Goal: Task Accomplishment & Management: Use online tool/utility

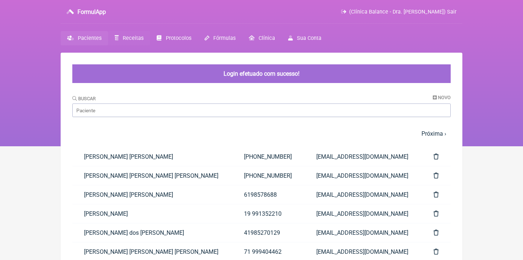
click at [125, 39] on span "Receitas" at bounding box center [133, 38] width 21 height 6
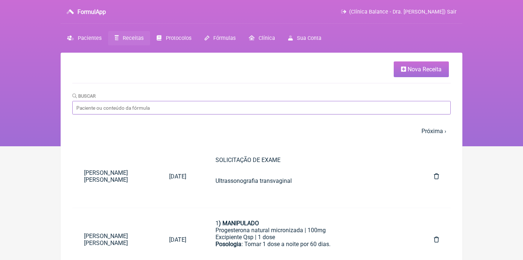
click at [129, 112] on input "Buscar" at bounding box center [261, 108] width 379 height 14
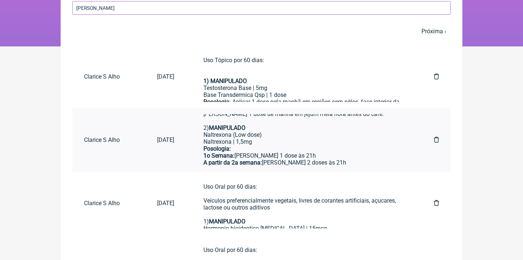
scroll to position [56, 0]
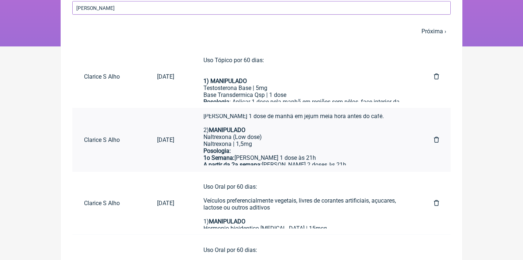
type input "[PERSON_NAME]"
click at [297, 140] on div "Naltrexona | 1,5mg" at bounding box center [304, 143] width 201 height 7
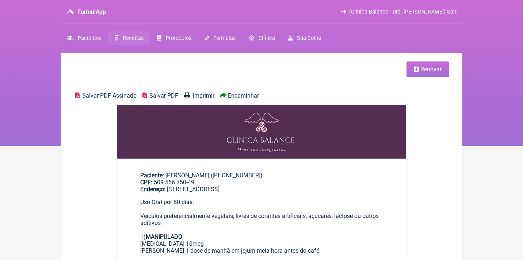
click at [413, 69] on link "Renovar" at bounding box center [428, 69] width 42 height 16
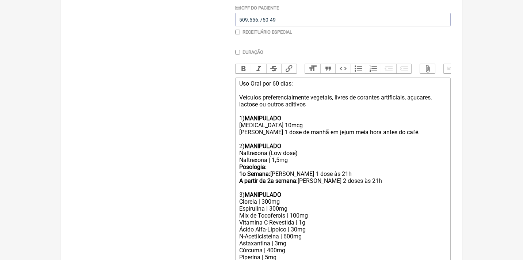
scroll to position [190, 0]
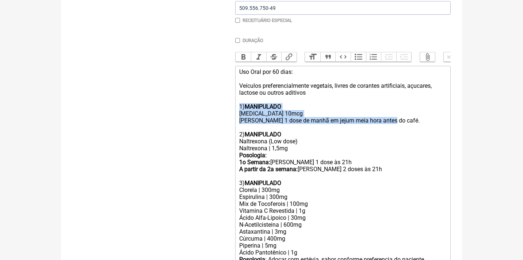
drag, startPoint x: 238, startPoint y: 101, endPoint x: 392, endPoint y: 115, distance: 154.9
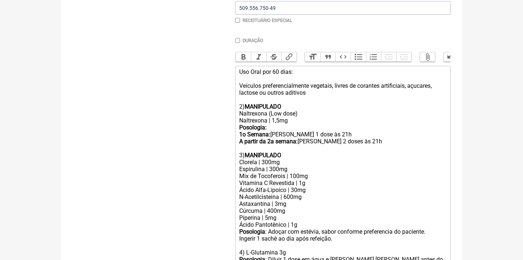
click at [241, 106] on div "Uso Oral por 60 [PERSON_NAME]: Veículos preferencialmente vegetais, livres de c…" at bounding box center [343, 92] width 208 height 49
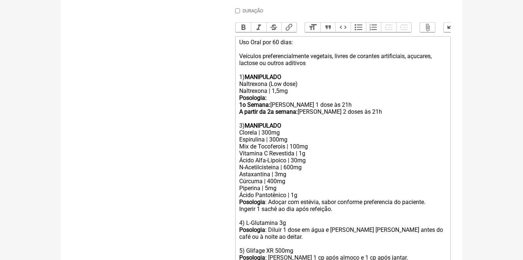
scroll to position [229, 0]
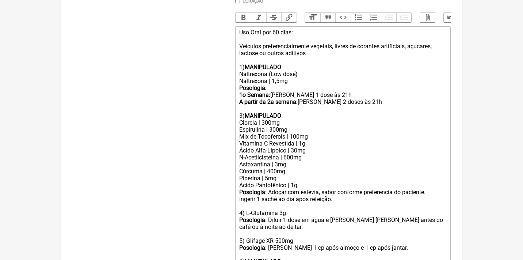
click at [279, 79] on div "Naltrexona | 1,5mg" at bounding box center [343, 80] width 208 height 7
drag, startPoint x: 239, startPoint y: 83, endPoint x: 304, endPoint y: 97, distance: 66.6
click at [304, 97] on trix-editor "Uso Oral por 60 [PERSON_NAME]: Veículos preferencialmente vegetais, livres de c…" at bounding box center [343, 223] width 216 height 394
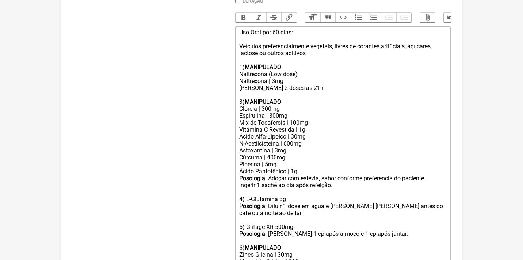
click at [260, 84] on div "[PERSON_NAME] 2 doses às 21h 3) MANIPULADO" at bounding box center [343, 94] width 208 height 21
click at [278, 85] on div "[PERSON_NAME] 1 doses às 21h 3) MANIPULADO" at bounding box center [343, 94] width 208 height 21
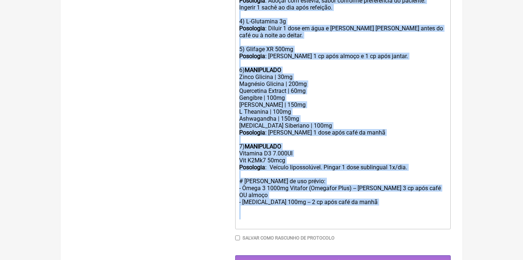
drag, startPoint x: 238, startPoint y: 94, endPoint x: 267, endPoint y: 290, distance: 198.1
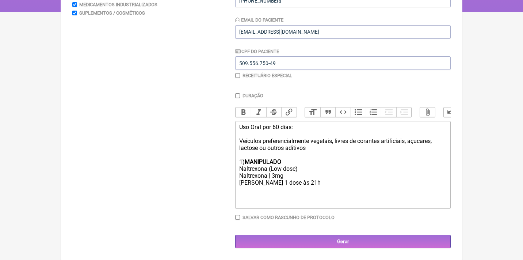
scroll to position [134, 0]
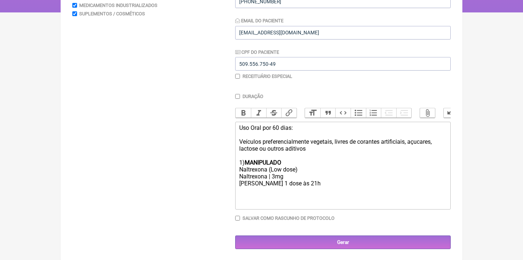
type trix-editor "<div>Uso Oral por 60 [PERSON_NAME]:<br><br>Veículos preferencialmente vegetais,…"
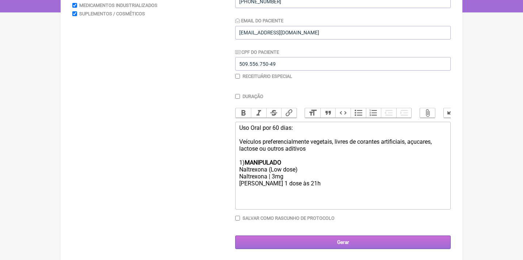
click at [331, 241] on input "Gerar" at bounding box center [343, 242] width 216 height 14
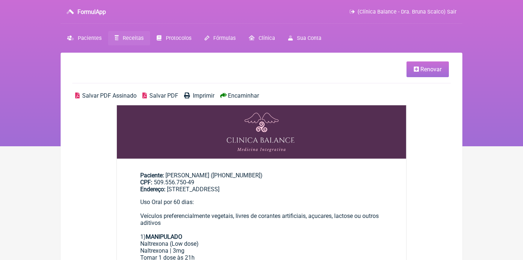
click at [229, 97] on span "Encaminhar" at bounding box center [243, 95] width 31 height 7
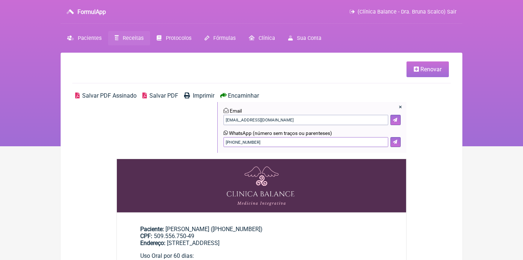
drag, startPoint x: 263, startPoint y: 141, endPoint x: 186, endPoint y: 133, distance: 77.4
click at [193, 138] on div "Salvar PDF Assinado Salvar PDF Imprimir Encaminhar × Email csalho.dna@gmail.com…" at bounding box center [261, 125] width 379 height 67
type input "21982669594"
click at [393, 141] on button at bounding box center [396, 142] width 10 height 10
